Goal: Information Seeking & Learning: Find specific page/section

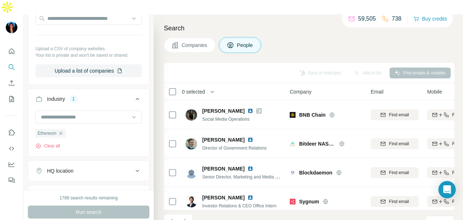
scroll to position [2712, 0]
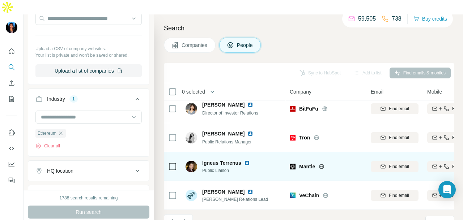
click at [247, 160] on img at bounding box center [247, 163] width 6 height 6
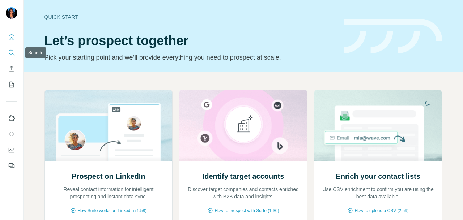
click at [11, 50] on icon "Search" at bounding box center [11, 52] width 7 height 7
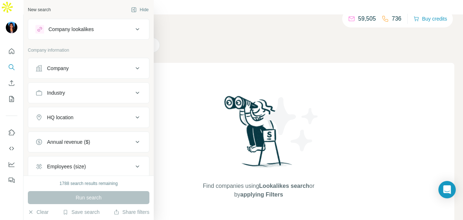
click at [46, 65] on div "Company" at bounding box center [84, 68] width 98 height 7
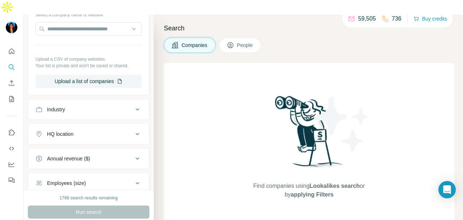
scroll to position [145, 0]
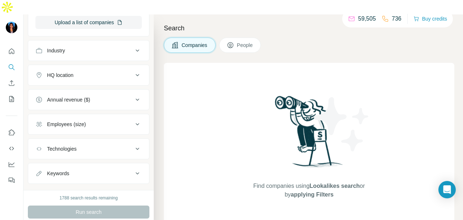
click at [63, 47] on div "Industry" at bounding box center [56, 50] width 18 height 7
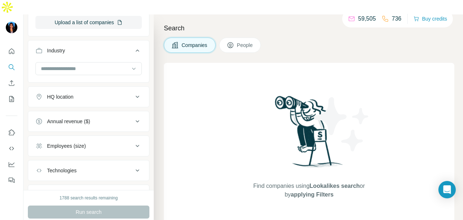
scroll to position [0, 0]
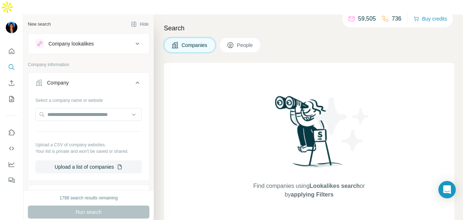
click at [230, 38] on button "People" at bounding box center [240, 45] width 42 height 15
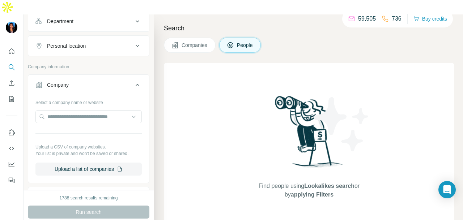
scroll to position [253, 0]
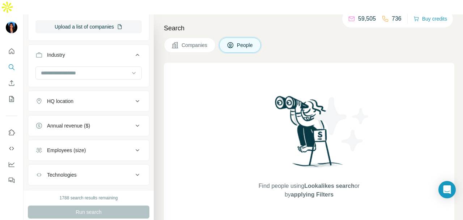
click at [101, 84] on ul "Company Select a company name or website Upload a CSV of company websites. Your…" at bounding box center [89, 71] width 122 height 278
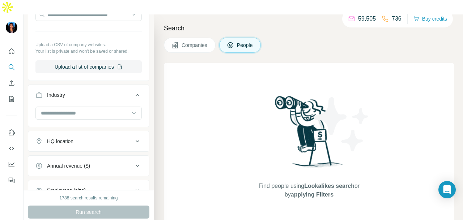
scroll to position [253, 0]
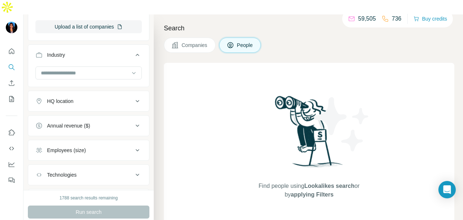
click at [101, 93] on button "HQ location" at bounding box center [88, 101] width 121 height 17
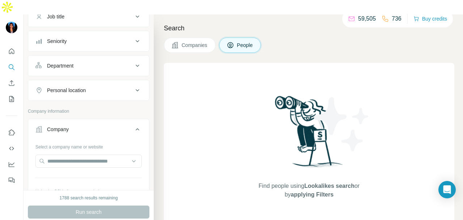
scroll to position [59, 0]
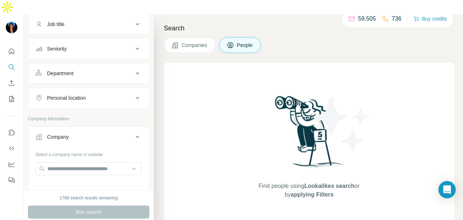
click at [105, 89] on button "Personal location" at bounding box center [88, 97] width 121 height 17
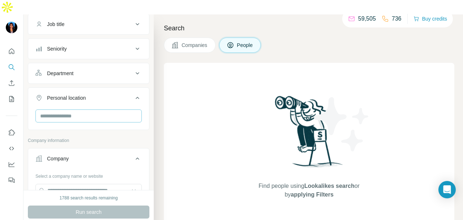
click at [92, 110] on input "text" at bounding box center [88, 116] width 106 height 13
type input "****"
click at [130, 121] on div "🇸🇬 [GEOGRAPHIC_DATA]" at bounding box center [85, 123] width 97 height 26
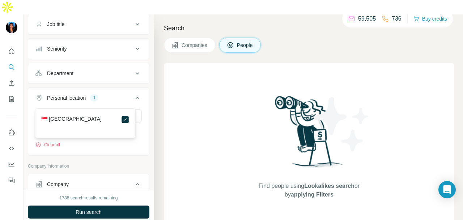
click at [123, 70] on div "Department" at bounding box center [84, 73] width 98 height 7
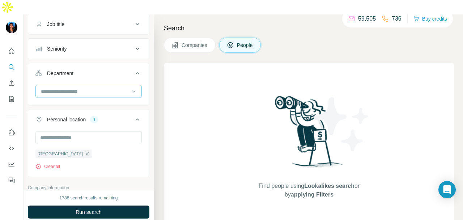
click at [115, 85] on div at bounding box center [84, 91] width 89 height 12
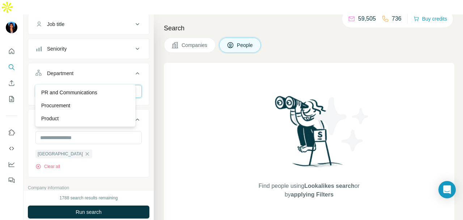
type input "*"
type input "**"
click at [128, 98] on div "PR and Communications" at bounding box center [85, 92] width 97 height 13
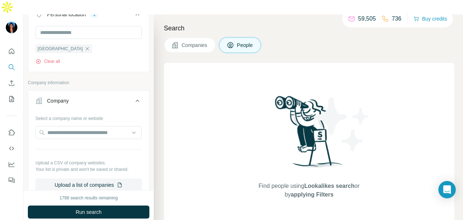
scroll to position [298, 0]
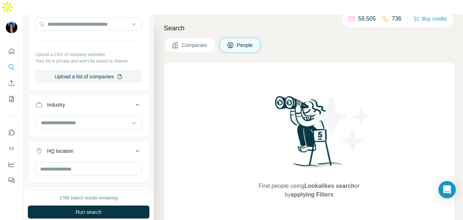
click at [93, 116] on div at bounding box center [88, 123] width 106 height 14
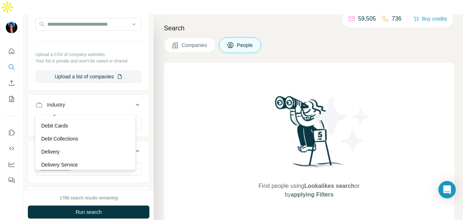
scroll to position [2242, 0]
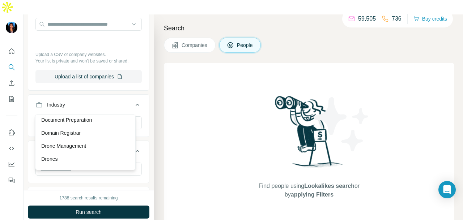
click at [93, 150] on div "Drone Management" at bounding box center [85, 145] width 88 height 7
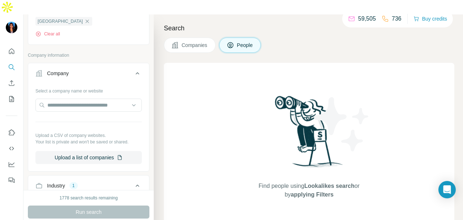
scroll to position [325, 0]
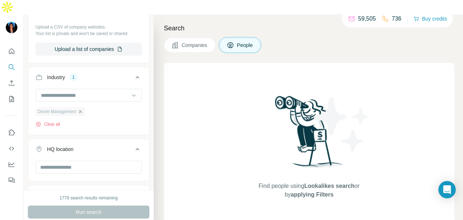
click at [81, 109] on icon "button" at bounding box center [80, 112] width 6 height 6
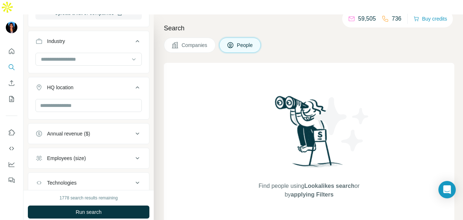
scroll to position [325, 0]
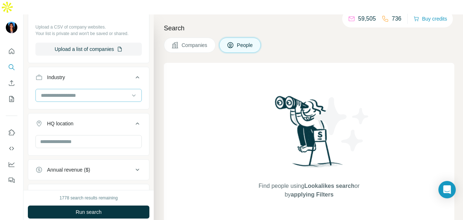
click at [102, 89] on div at bounding box center [84, 95] width 89 height 12
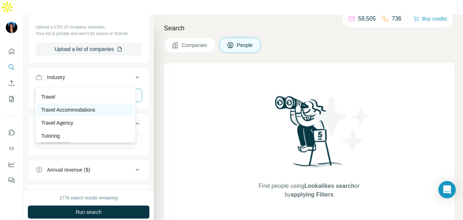
scroll to position [7416, 0]
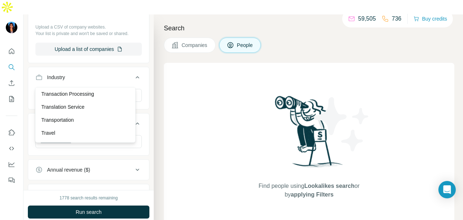
click at [104, 72] on div "Trading Platform" at bounding box center [85, 67] width 88 height 7
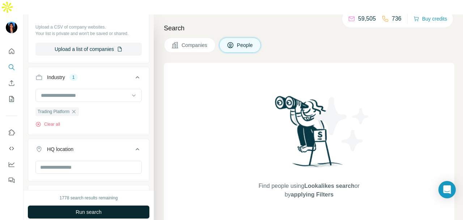
click at [102, 206] on button "Run search" at bounding box center [89, 212] width 122 height 13
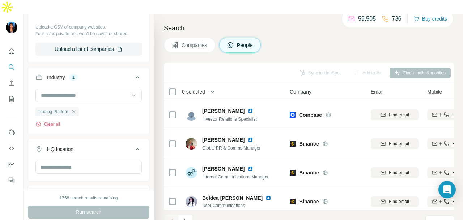
scroll to position [182, 0]
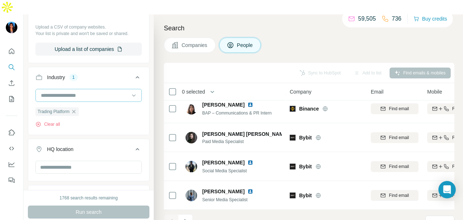
click at [74, 109] on icon "button" at bounding box center [74, 112] width 6 height 6
click at [84, 89] on div at bounding box center [84, 95] width 89 height 12
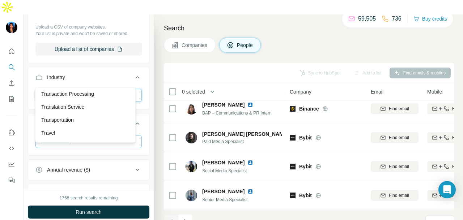
click at [88, 91] on input at bounding box center [84, 95] width 89 height 8
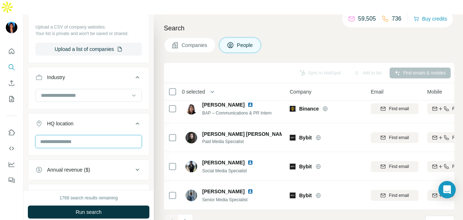
click at [102, 135] on input "text" at bounding box center [88, 141] width 106 height 13
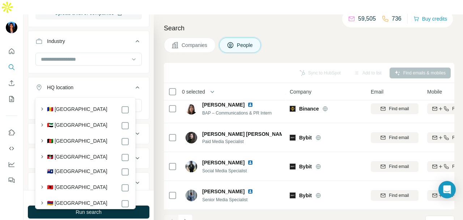
click at [102, 84] on div "HQ location" at bounding box center [84, 87] width 98 height 7
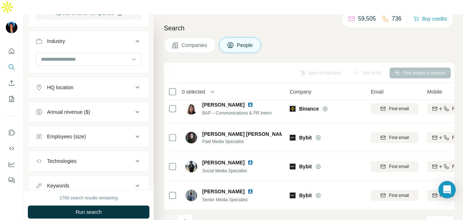
click at [133, 83] on icon at bounding box center [137, 87] width 9 height 9
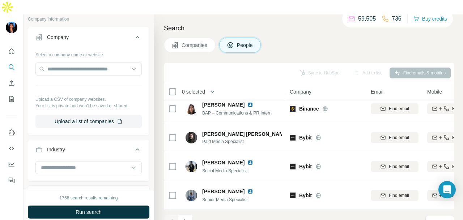
scroll to position [289, 0]
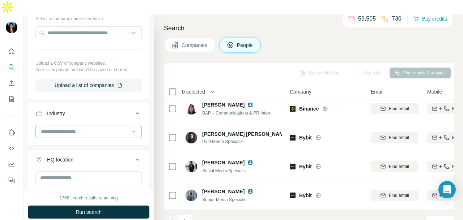
click at [93, 128] on input at bounding box center [84, 132] width 89 height 8
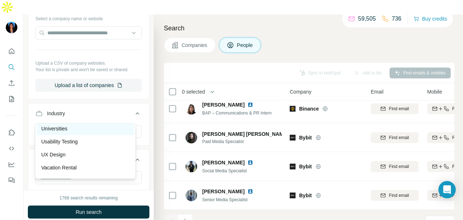
click at [60, 132] on p "Universities" at bounding box center [54, 128] width 26 height 7
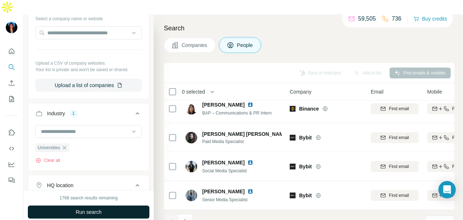
click at [109, 206] on button "Run search" at bounding box center [89, 212] width 122 height 13
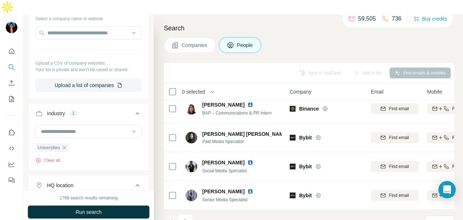
click at [112, 206] on div "Run search" at bounding box center [89, 212] width 122 height 13
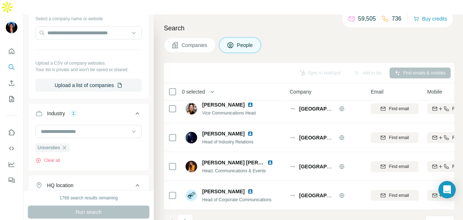
scroll to position [182, 0]
click at [449, 219] on icon at bounding box center [446, 222] width 7 height 7
click at [439, 152] on div "60" at bounding box center [439, 152] width 17 height 7
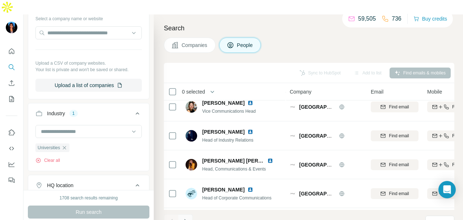
click at [187, 218] on icon "Navigate to next page" at bounding box center [185, 221] width 7 height 7
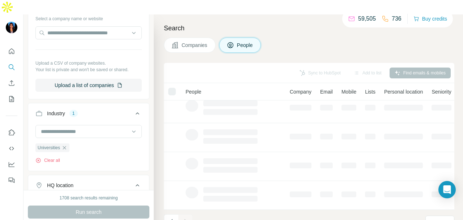
click at [186, 214] on div at bounding box center [185, 221] width 14 height 14
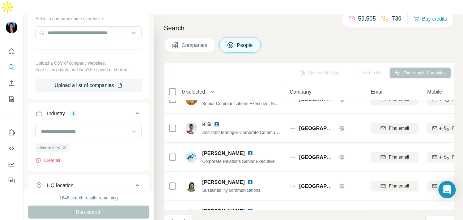
scroll to position [250, 0]
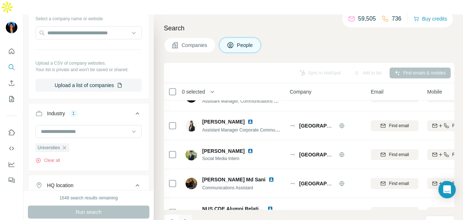
click at [182, 218] on icon "Navigate to next page" at bounding box center [185, 221] width 7 height 7
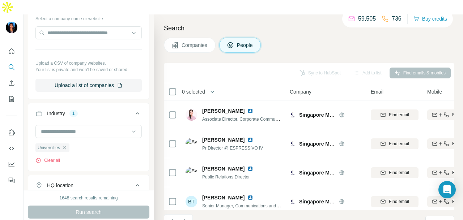
click at [184, 214] on button "Navigate to next page" at bounding box center [185, 221] width 14 height 14
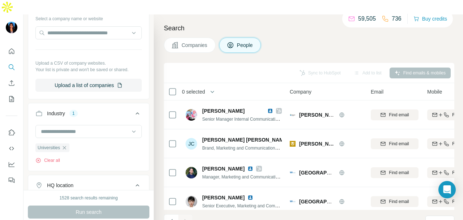
scroll to position [217, 0]
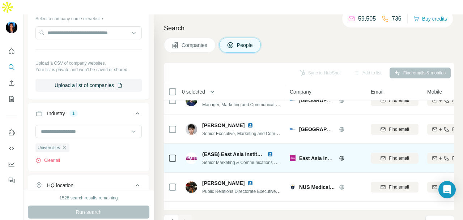
click at [270, 152] on img at bounding box center [270, 155] width 6 height 6
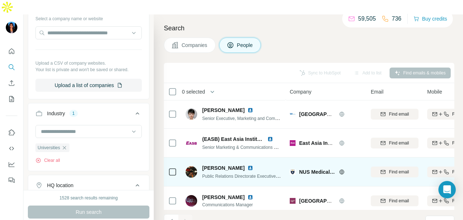
scroll to position [0, 0]
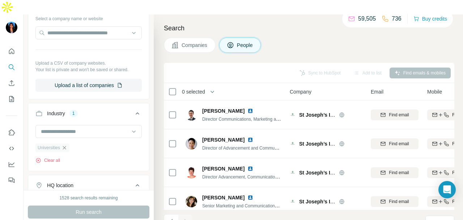
click at [65, 145] on icon "button" at bounding box center [64, 148] width 6 height 6
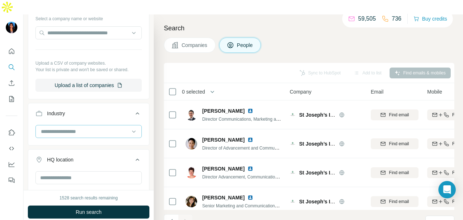
click at [75, 128] on input at bounding box center [84, 132] width 89 height 8
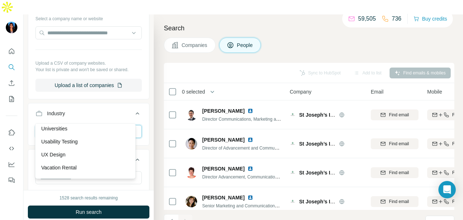
scroll to position [7742, 0]
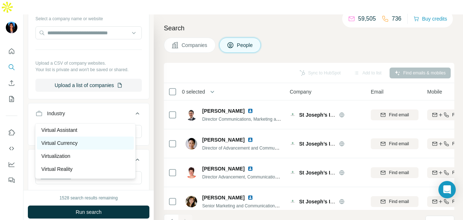
click at [80, 150] on div "Virtual Currency" at bounding box center [85, 143] width 97 height 13
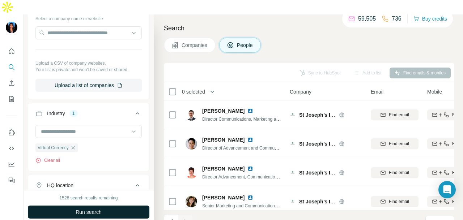
click at [88, 209] on span "Run search" at bounding box center [89, 212] width 26 height 7
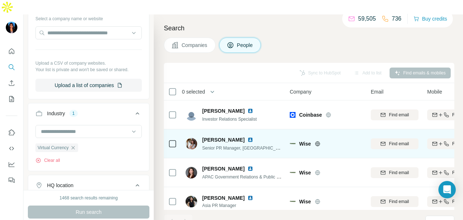
scroll to position [217, 0]
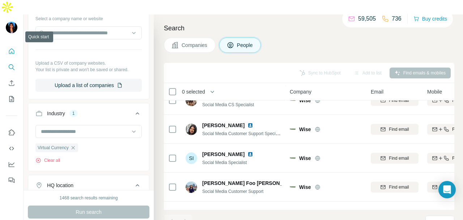
scroll to position [7742, 0]
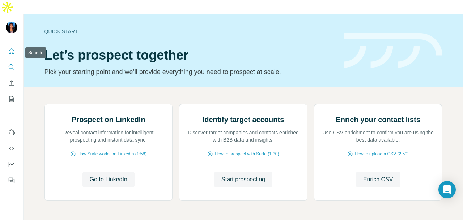
click at [14, 64] on icon "Search" at bounding box center [11, 67] width 7 height 7
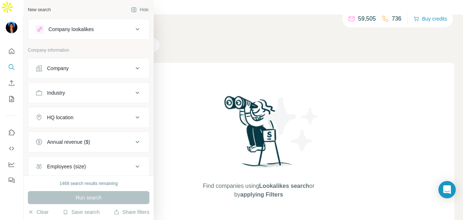
click at [69, 65] on div "Company" at bounding box center [58, 68] width 22 height 7
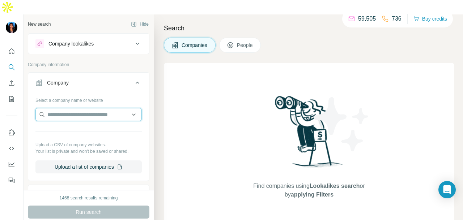
click at [71, 108] on input "text" at bounding box center [88, 114] width 106 height 13
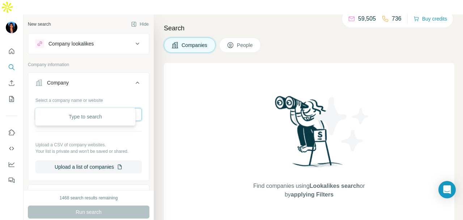
paste input "**********"
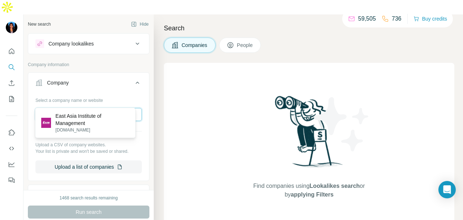
type input "**********"
click at [64, 121] on p "East Asia Institute of Management" at bounding box center [92, 119] width 74 height 14
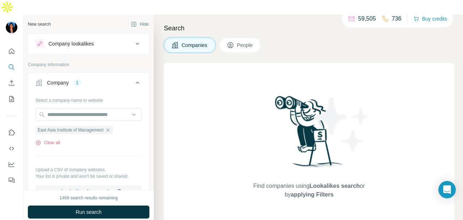
scroll to position [182, 0]
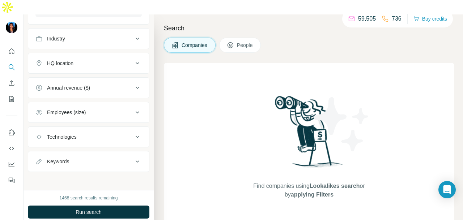
click at [82, 206] on button "Run search" at bounding box center [89, 212] width 122 height 13
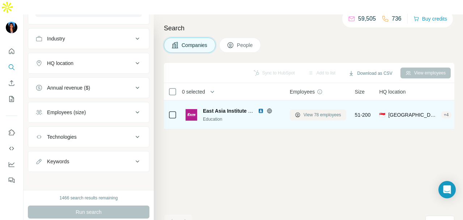
click at [306, 112] on span "View 78 employees" at bounding box center [322, 115] width 38 height 7
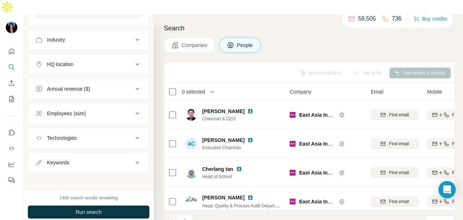
scroll to position [149, 0]
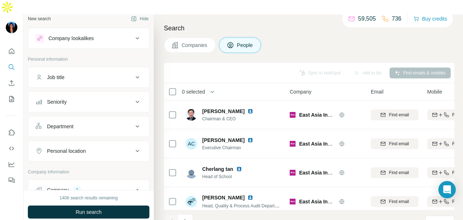
scroll to position [4, 0]
click at [118, 124] on div "Department" at bounding box center [84, 127] width 98 height 7
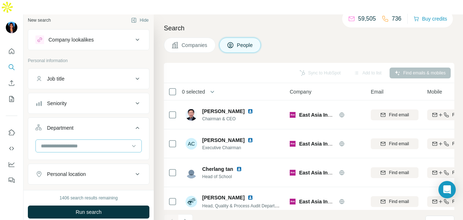
click at [98, 142] on input at bounding box center [84, 146] width 89 height 8
type input "**"
click at [114, 142] on div "PR and Communications" at bounding box center [85, 146] width 97 height 13
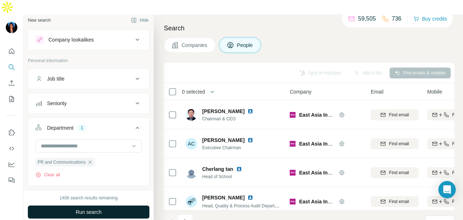
click at [138, 206] on button "Run search" at bounding box center [89, 212] width 122 height 13
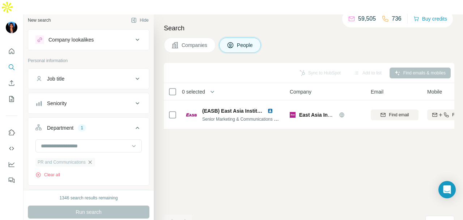
click at [93, 159] on icon "button" at bounding box center [90, 162] width 6 height 6
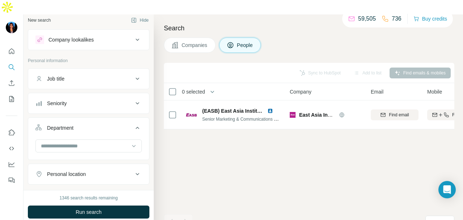
click at [200, 38] on button "Companies" at bounding box center [190, 45] width 52 height 15
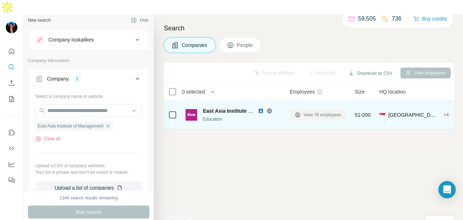
click at [316, 112] on span "View 78 employees" at bounding box center [322, 115] width 38 height 7
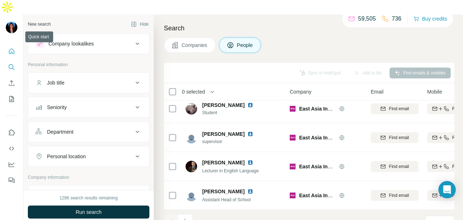
click at [10, 45] on button "Quick start" at bounding box center [12, 51] width 12 height 13
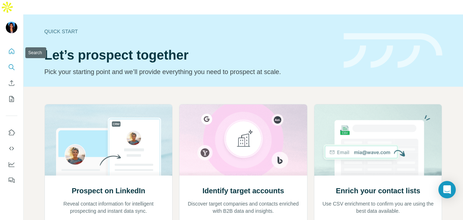
click at [13, 64] on icon "Search" at bounding box center [11, 66] width 5 height 5
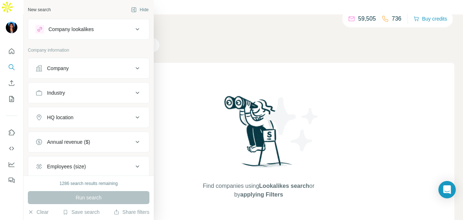
click at [64, 62] on button "Company" at bounding box center [88, 68] width 121 height 17
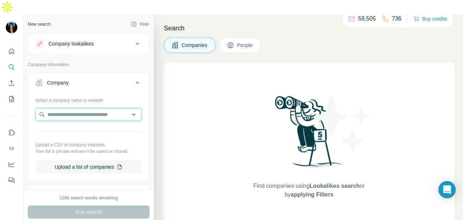
click at [67, 108] on input "text" at bounding box center [88, 114] width 106 height 13
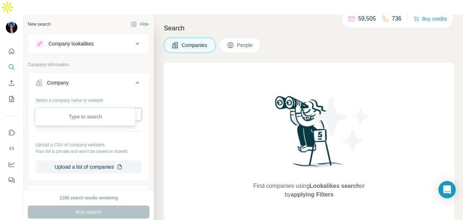
paste input "**********"
type input "**********"
click at [107, 108] on input "**********" at bounding box center [85, 114] width 101 height 13
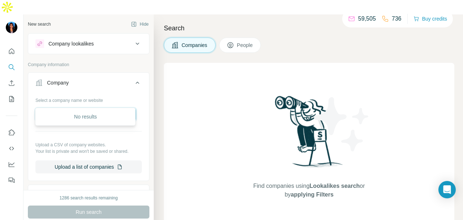
click at [107, 108] on input "**********" at bounding box center [85, 114] width 101 height 13
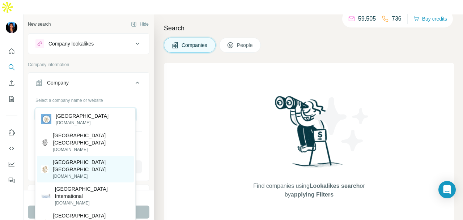
type input "**********"
click at [105, 171] on p "North London Collegiate School Singapore" at bounding box center [91, 166] width 77 height 14
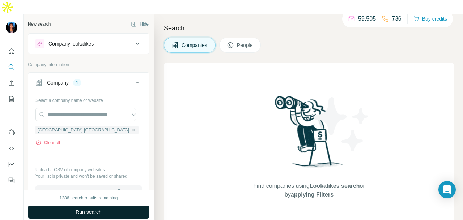
click at [101, 209] on span "Run search" at bounding box center [89, 212] width 26 height 7
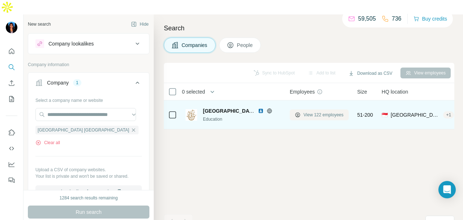
click at [299, 112] on icon at bounding box center [298, 115] width 6 height 6
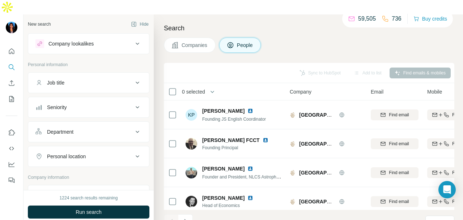
click at [124, 128] on div "Department" at bounding box center [84, 131] width 98 height 7
click at [96, 146] on input at bounding box center [84, 150] width 89 height 8
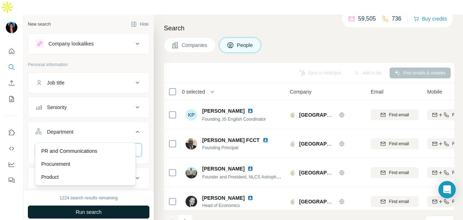
type input "**"
click at [94, 149] on p "PR and Communications" at bounding box center [69, 151] width 56 height 7
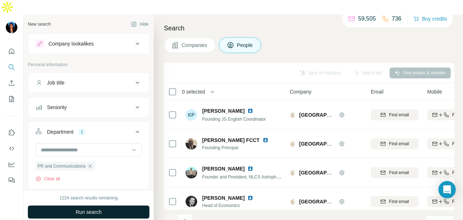
click at [94, 206] on button "Run search" at bounding box center [89, 212] width 122 height 13
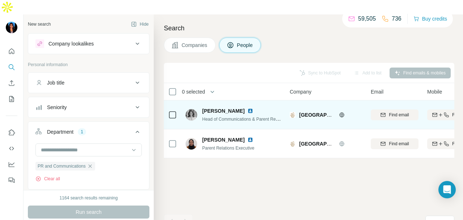
click at [247, 108] on img at bounding box center [250, 111] width 6 height 6
